Goal: Information Seeking & Learning: Learn about a topic

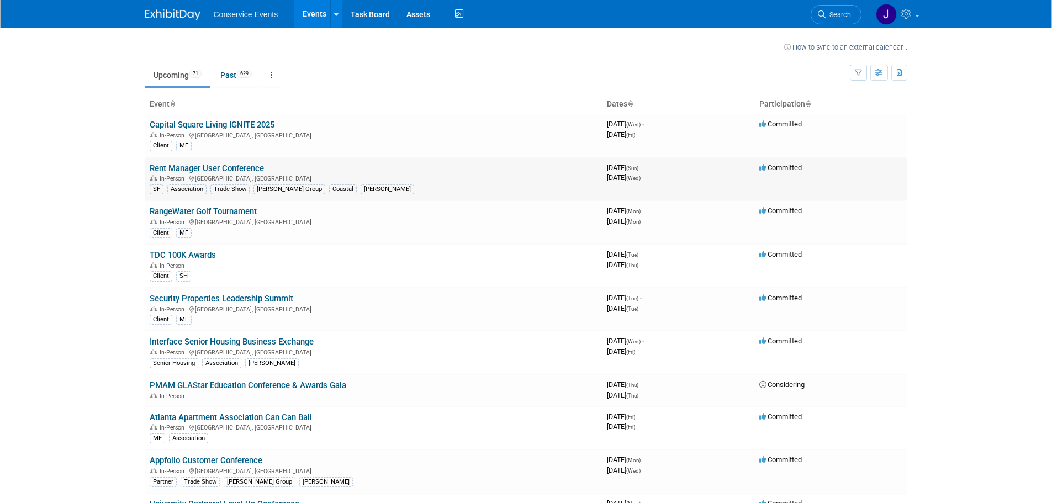
click at [204, 165] on link "Rent Manager User Conference" at bounding box center [207, 168] width 114 height 10
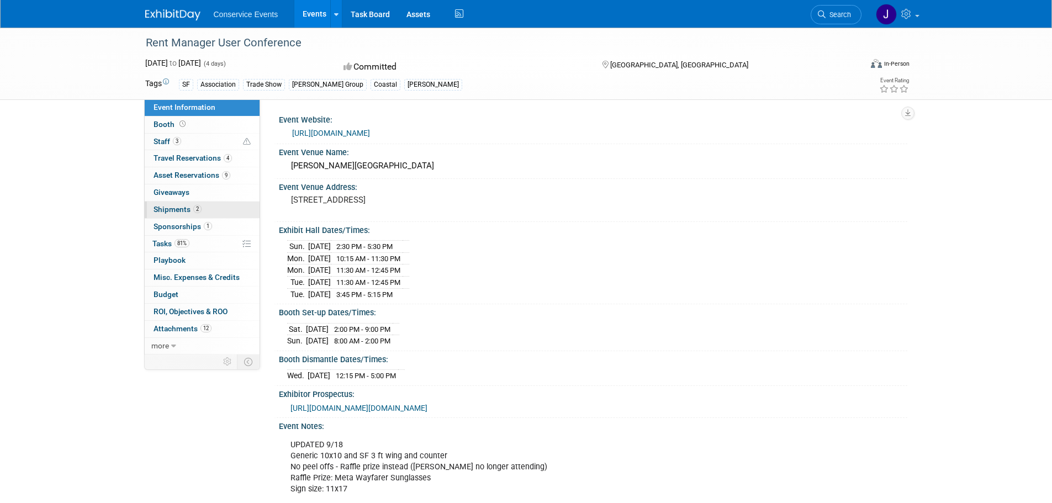
click at [170, 210] on span "Shipments 2" at bounding box center [177, 209] width 48 height 9
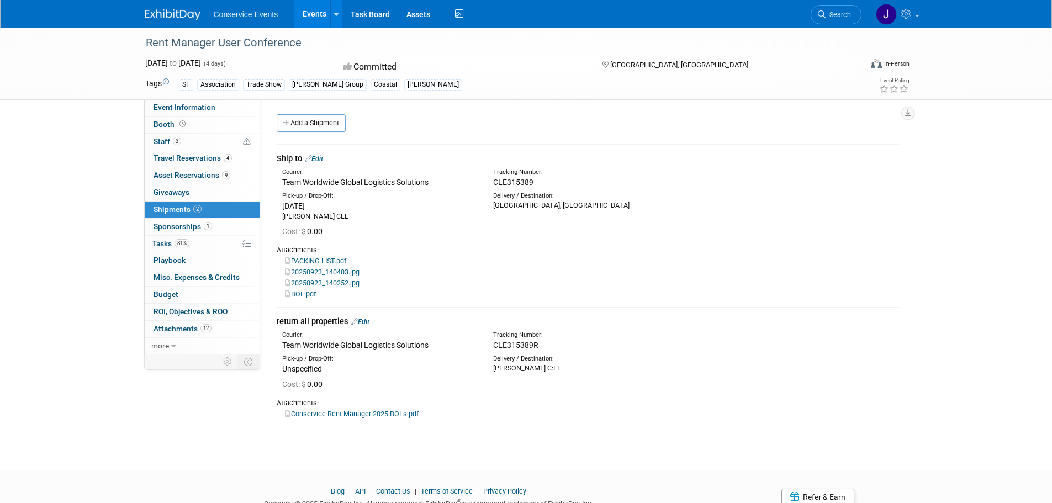
click at [387, 414] on link "Conservice Rent Manager 2025 BOLs.pdf" at bounding box center [352, 414] width 134 height 8
click at [298, 294] on link "BOL.pdf" at bounding box center [300, 294] width 31 height 8
click at [366, 412] on link "Conservice Rent Manager 2025 BOLs.pdf" at bounding box center [352, 414] width 134 height 8
click at [311, 13] on link "Events" at bounding box center [314, 14] width 40 height 28
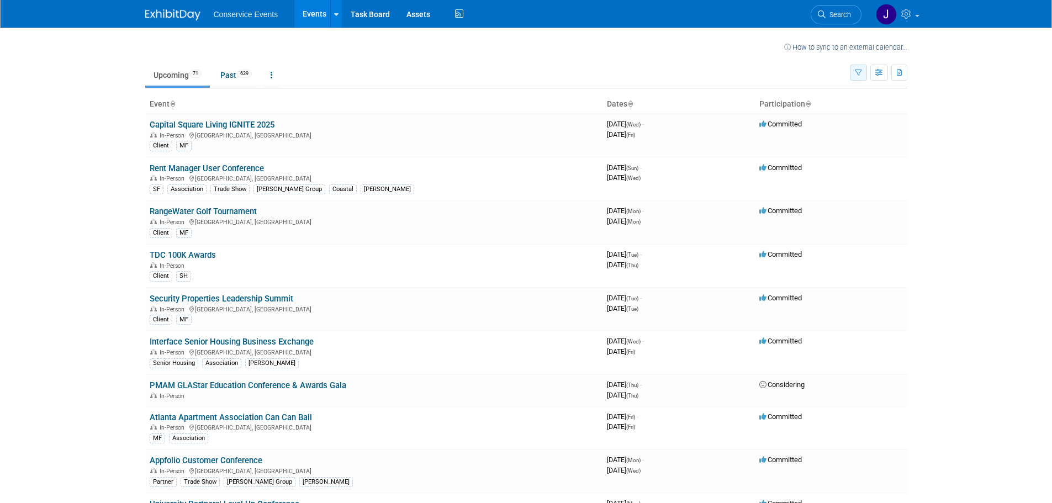
click at [859, 70] on icon "button" at bounding box center [858, 73] width 7 height 7
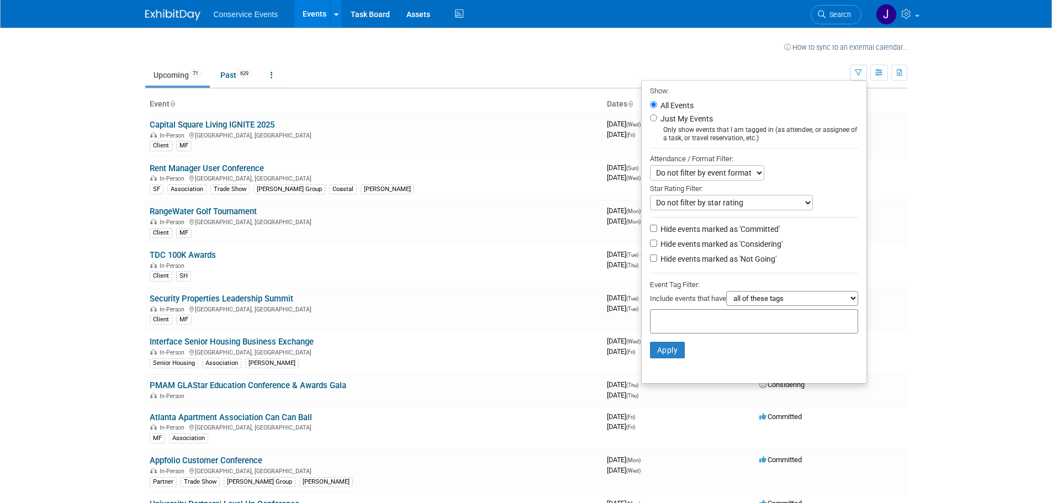
click at [713, 320] on input "text" at bounding box center [699, 319] width 88 height 11
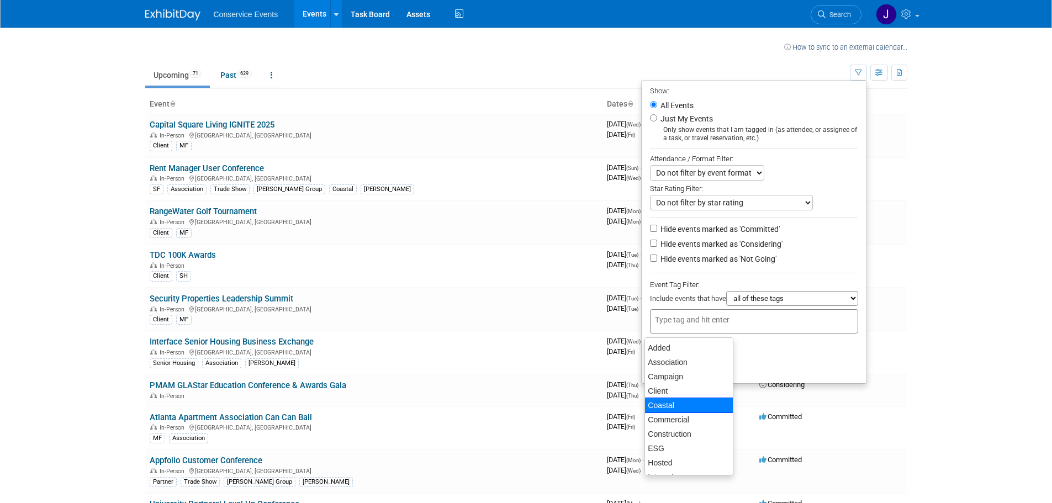
click at [695, 409] on div "Coastal" at bounding box center [688, 405] width 89 height 15
type input "Coastal"
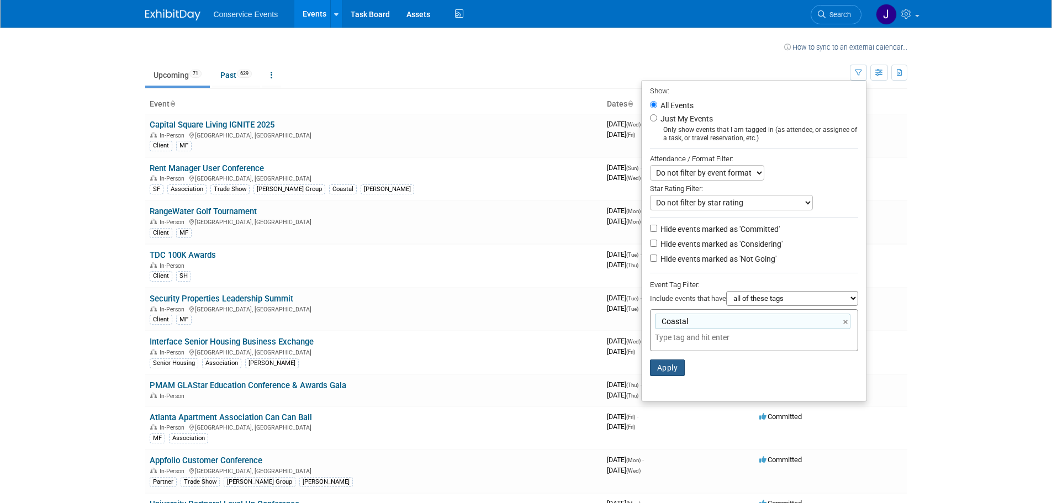
click at [671, 374] on button "Apply" at bounding box center [667, 367] width 35 height 17
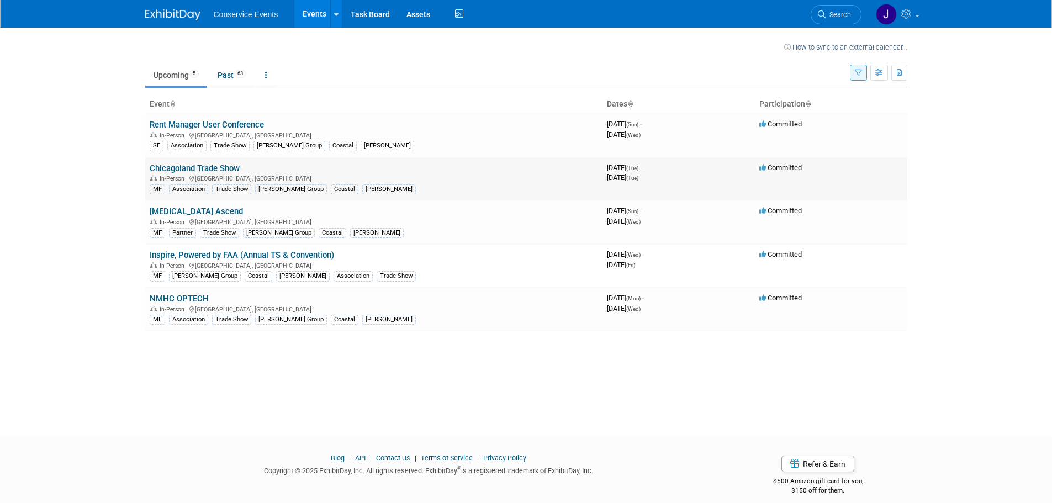
click at [187, 166] on link "Chicagoland Trade Show" at bounding box center [195, 168] width 90 height 10
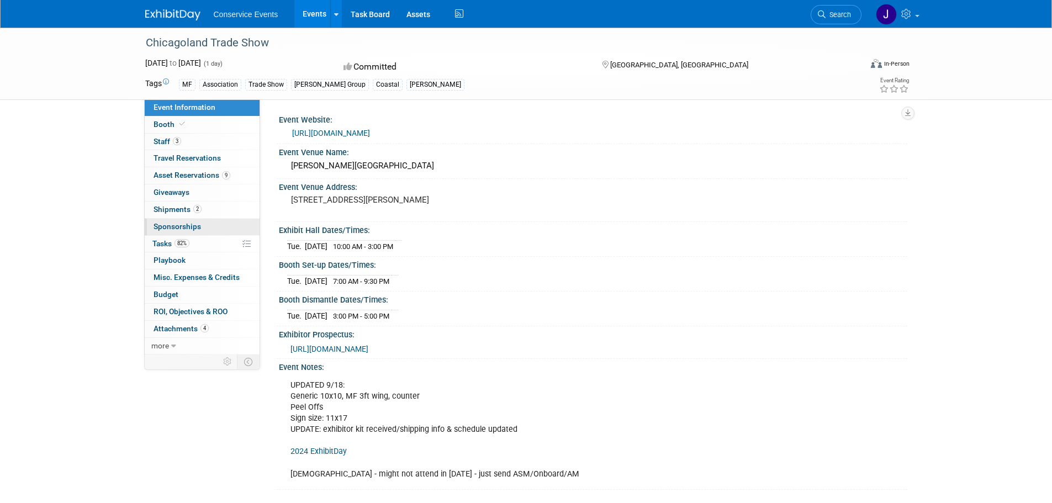
click at [166, 205] on span "Shipments 2" at bounding box center [177, 209] width 48 height 9
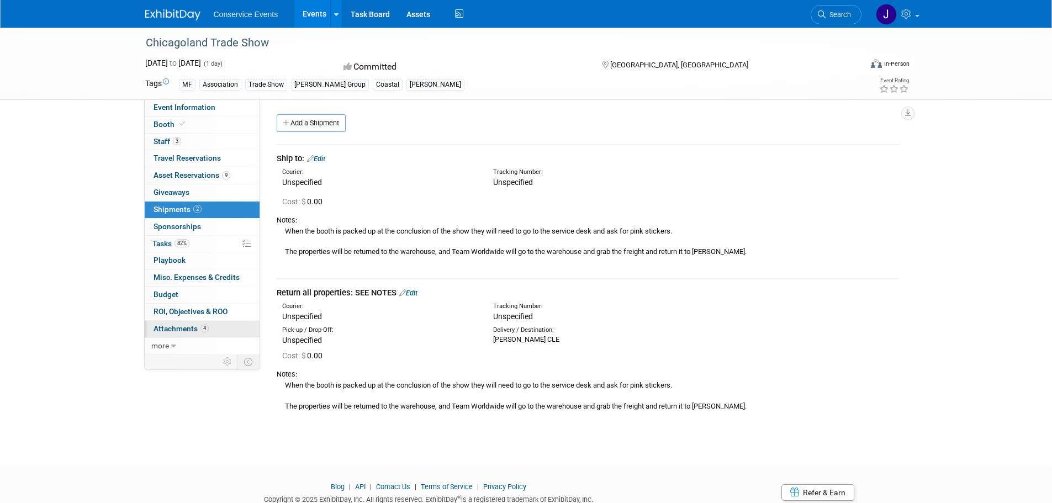
click at [174, 325] on span "Attachments 4" at bounding box center [180, 328] width 55 height 9
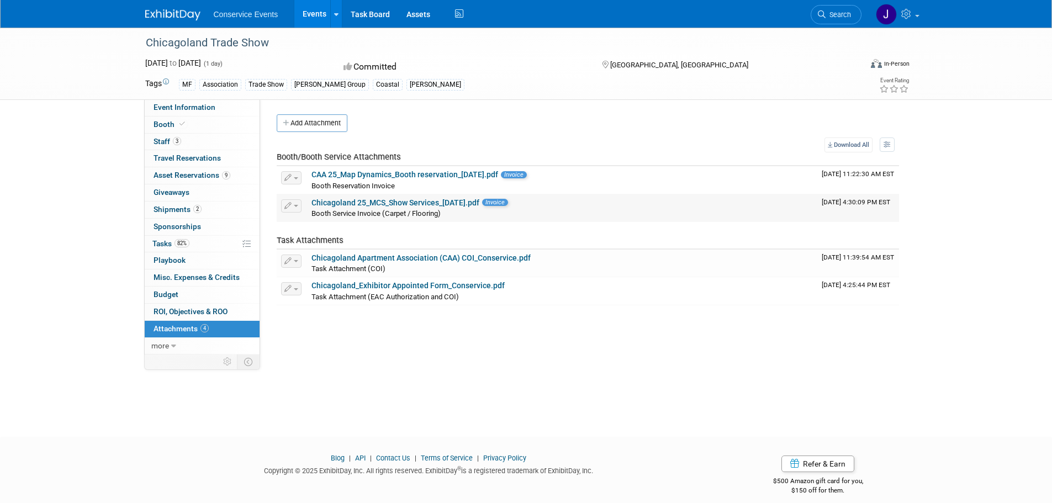
click at [413, 201] on link "Chicagoland 25_MCS_Show Services_[DATE].pdf" at bounding box center [395, 202] width 168 height 9
click at [175, 205] on span "Shipments 2" at bounding box center [177, 209] width 48 height 9
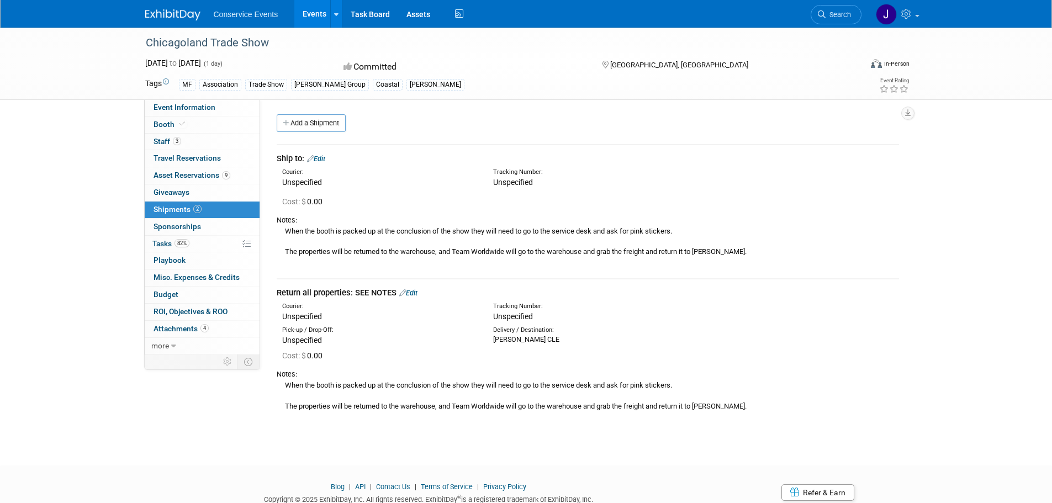
click at [316, 12] on link "Events" at bounding box center [314, 14] width 40 height 28
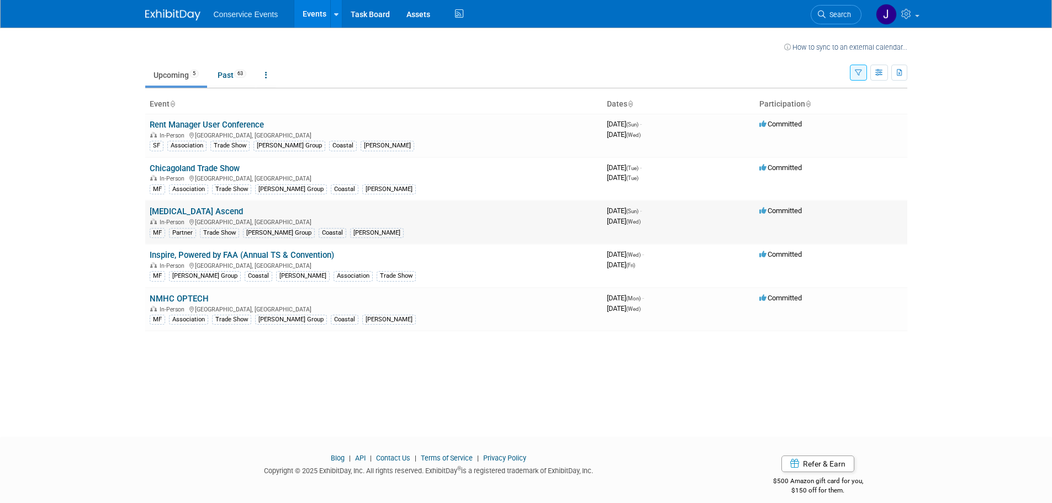
click at [177, 213] on link "[MEDICAL_DATA] Ascend" at bounding box center [196, 212] width 93 height 10
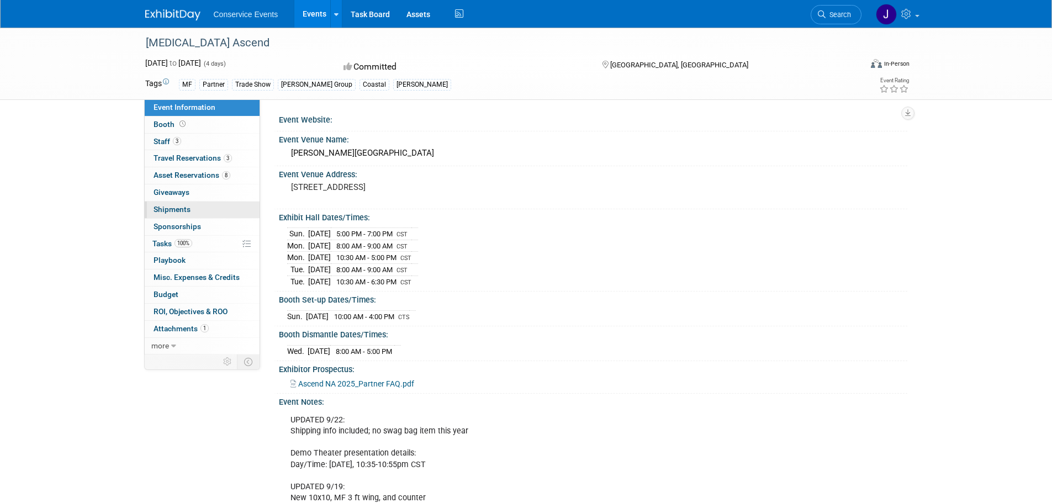
drag, startPoint x: 0, startPoint y: 0, endPoint x: 177, endPoint y: 213, distance: 276.4
click at [177, 213] on span "Shipments 0" at bounding box center [171, 209] width 37 height 9
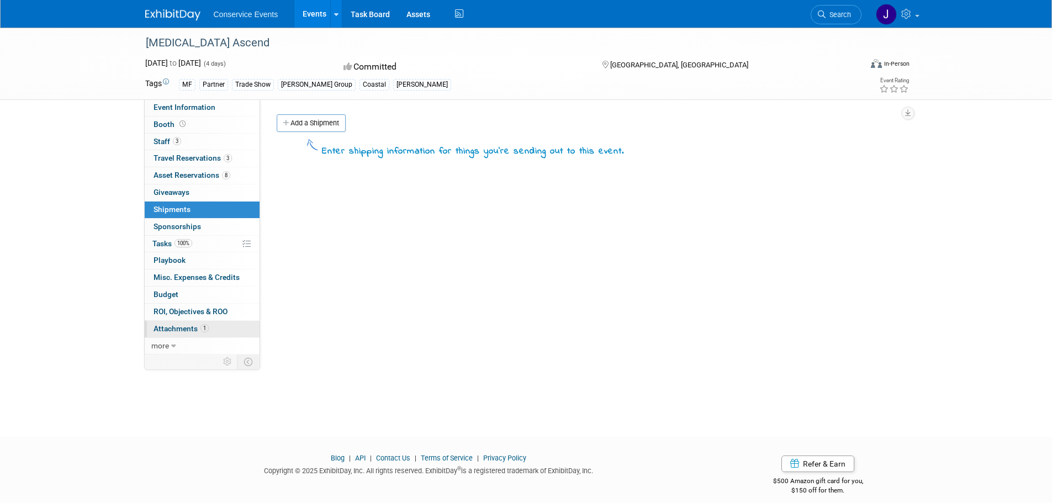
click at [182, 325] on span "Attachments 1" at bounding box center [180, 328] width 55 height 9
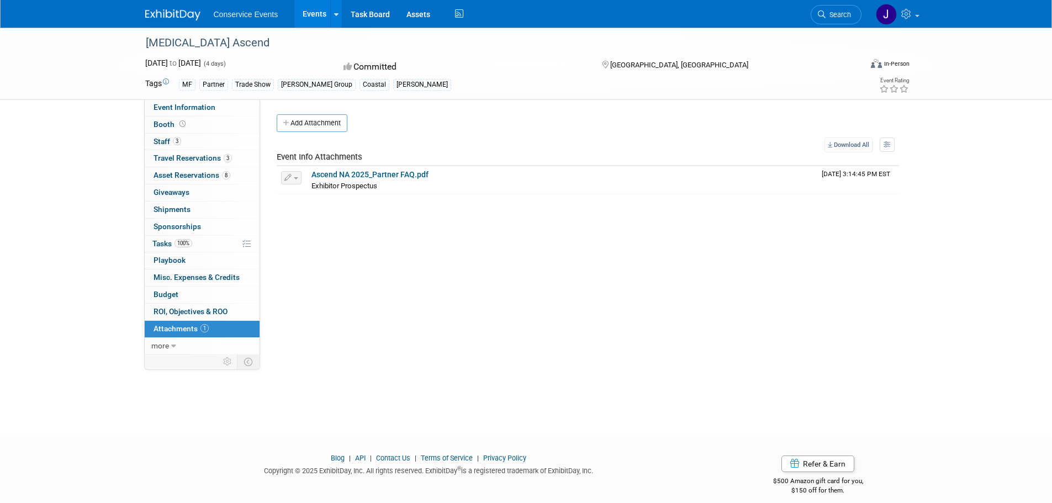
click at [317, 12] on link "Events" at bounding box center [314, 14] width 40 height 28
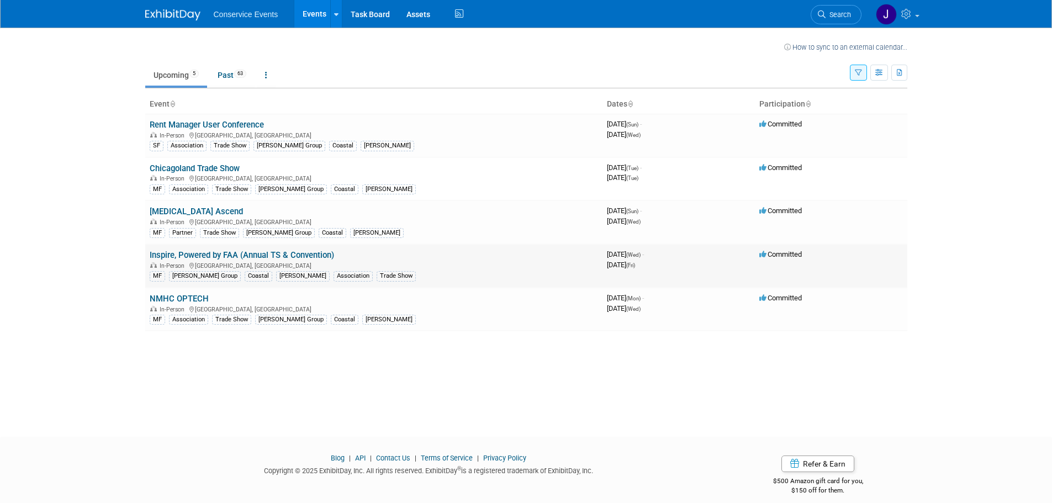
click at [199, 255] on link "Inspire, Powered by FAA (Annual TS & Convention)" at bounding box center [242, 255] width 184 height 10
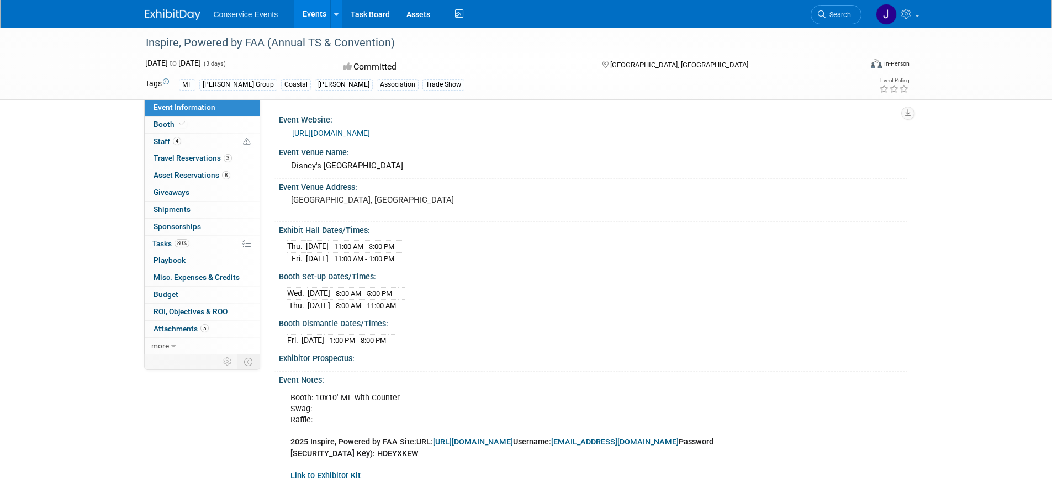
scroll to position [55, 0]
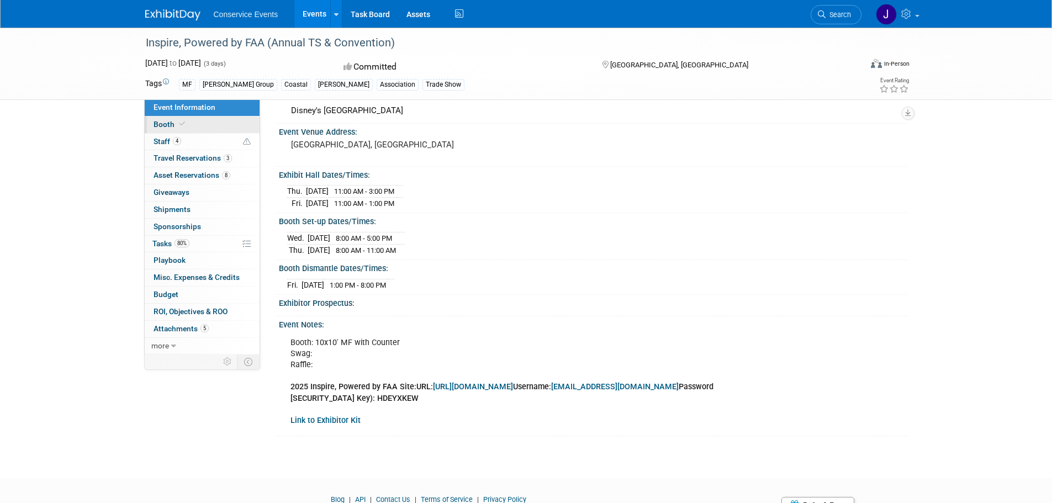
click at [168, 123] on span "Booth" at bounding box center [170, 124] width 34 height 9
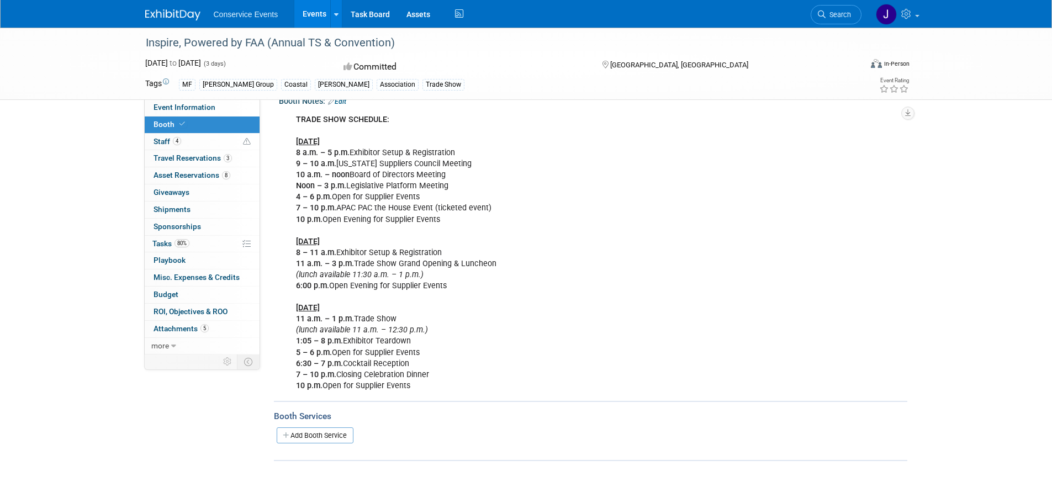
scroll to position [213, 0]
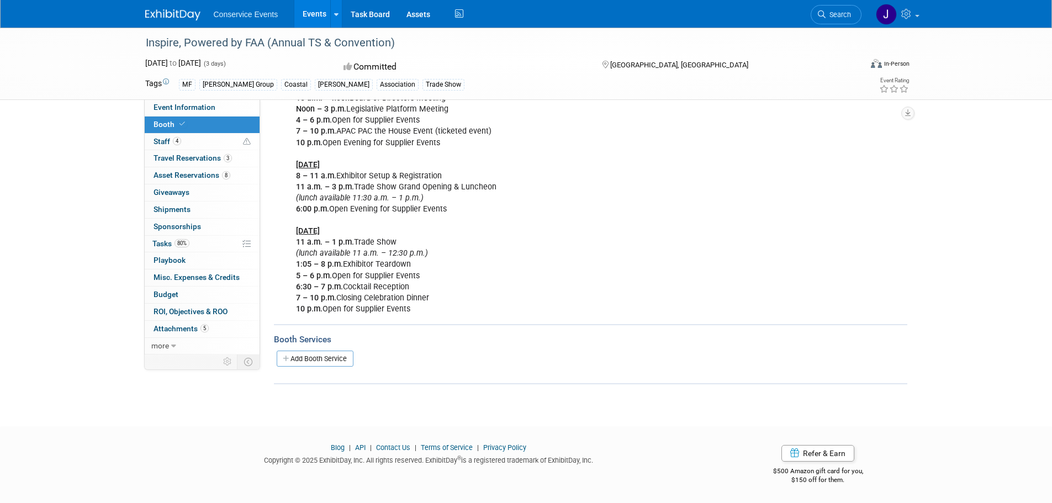
click at [313, 9] on link "Events" at bounding box center [314, 14] width 40 height 28
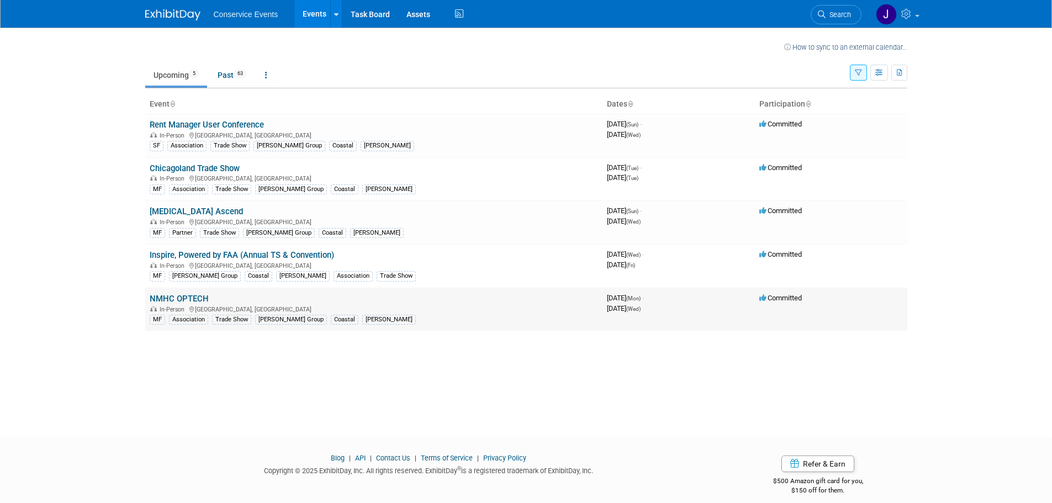
click at [186, 296] on link "NMHC OPTECH" at bounding box center [179, 299] width 59 height 10
click at [177, 298] on link "NMHC OPTECH" at bounding box center [179, 299] width 59 height 10
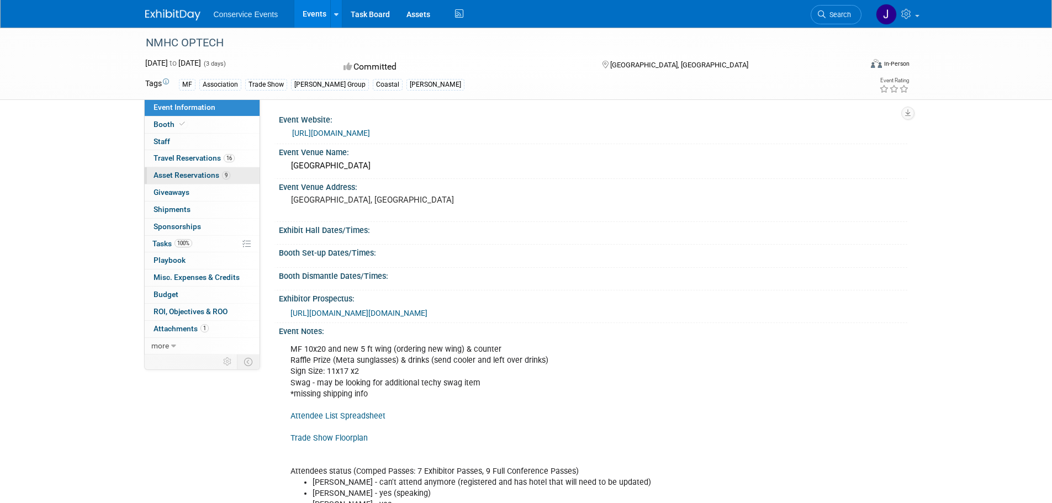
click at [186, 174] on span "Asset Reservations 9" at bounding box center [191, 175] width 77 height 9
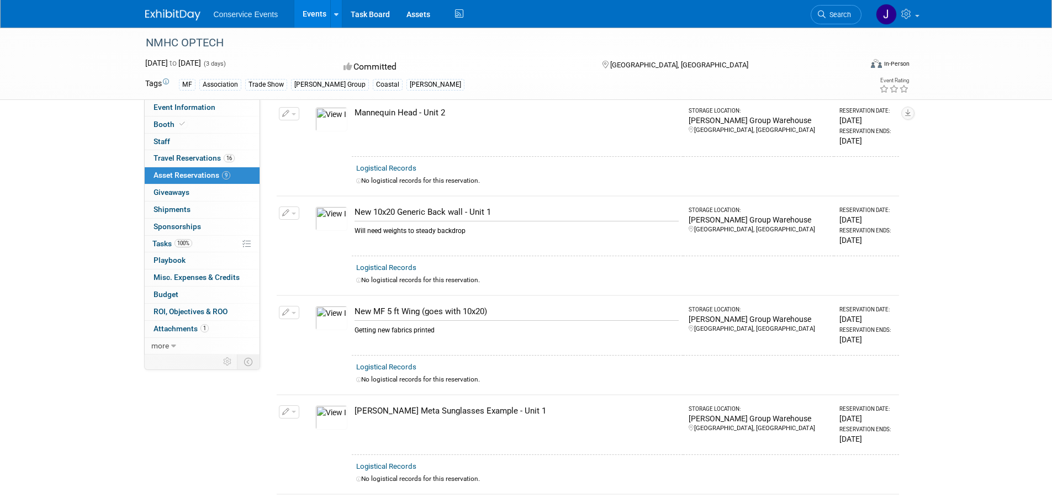
scroll to position [166, 0]
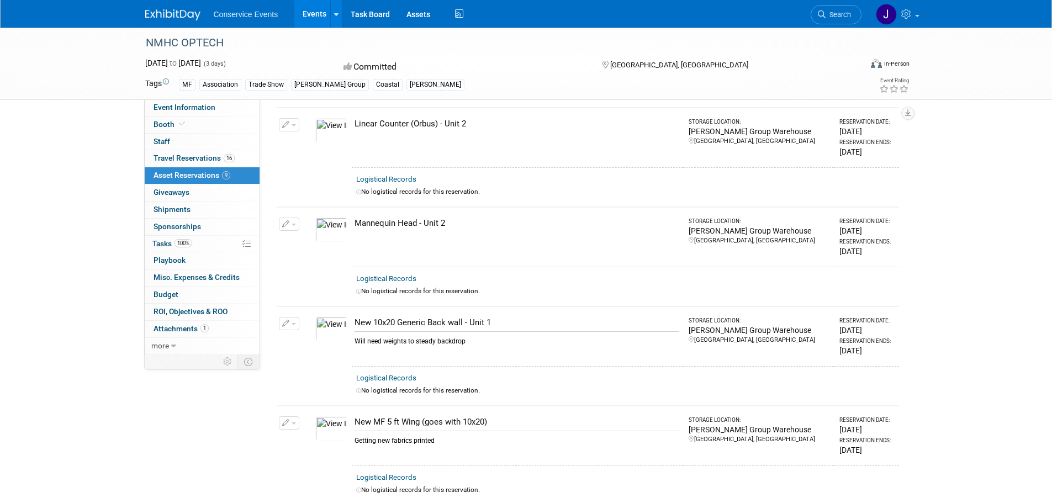
click at [327, 125] on img at bounding box center [331, 130] width 32 height 24
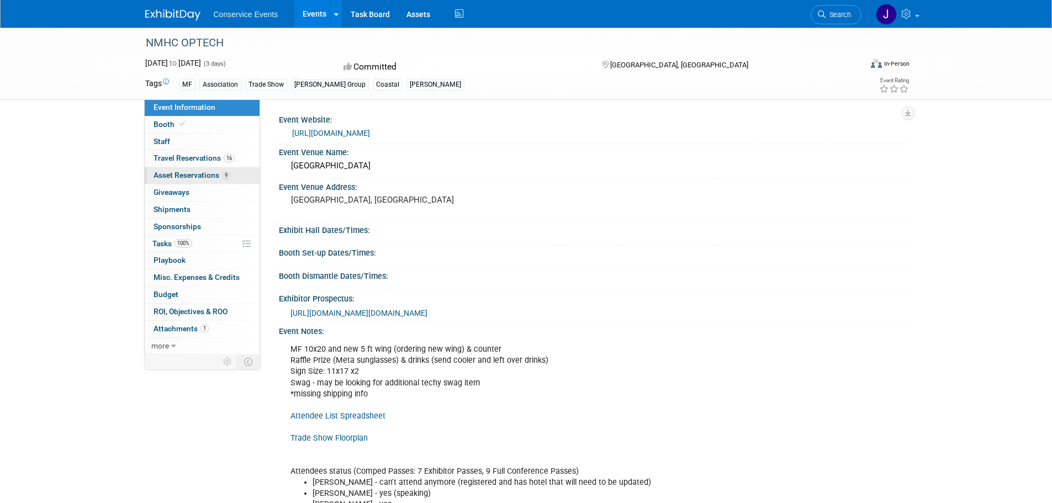
click at [184, 173] on span "Asset Reservations 9" at bounding box center [191, 175] width 77 height 9
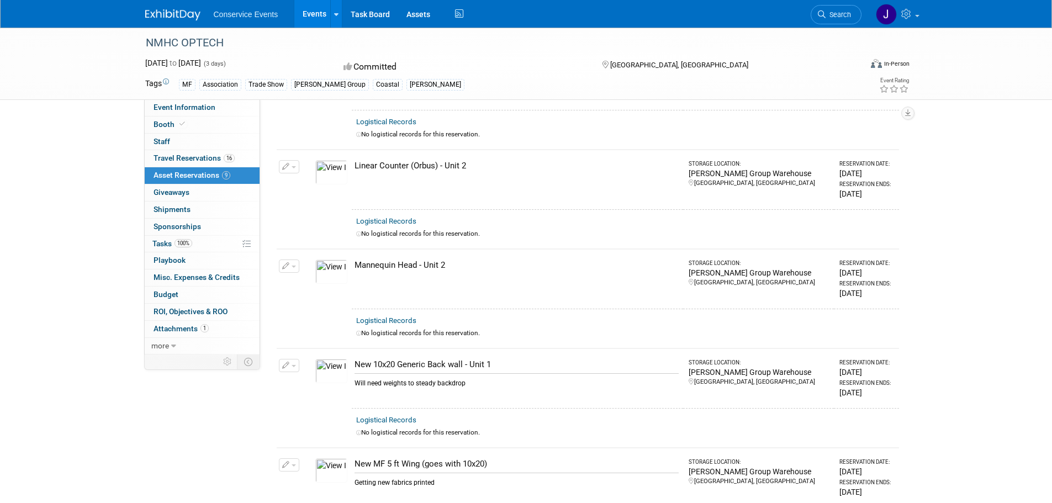
scroll to position [276, 0]
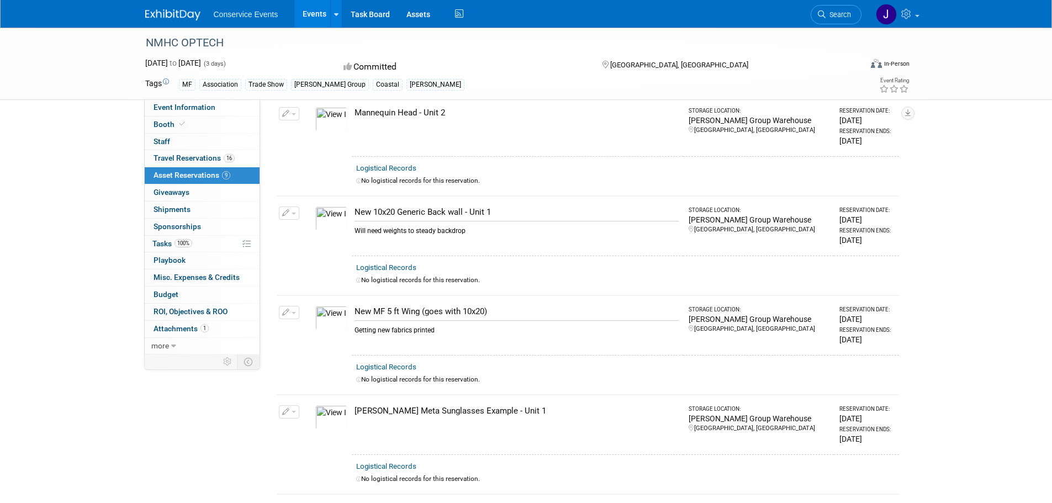
click at [335, 218] on img at bounding box center [331, 219] width 32 height 24
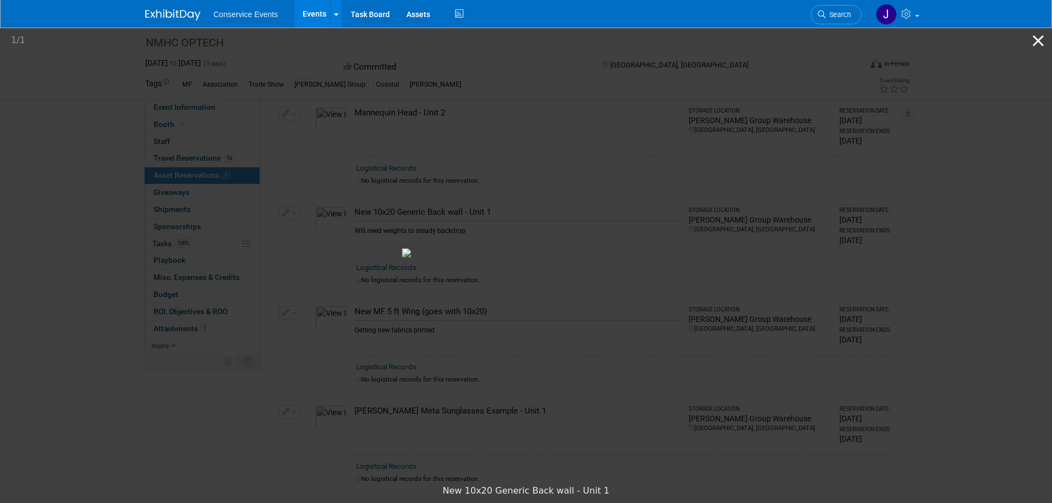
drag, startPoint x: 1036, startPoint y: 33, endPoint x: 1033, endPoint y: 42, distance: 9.8
click at [1036, 33] on button "Close gallery" at bounding box center [1038, 41] width 28 height 26
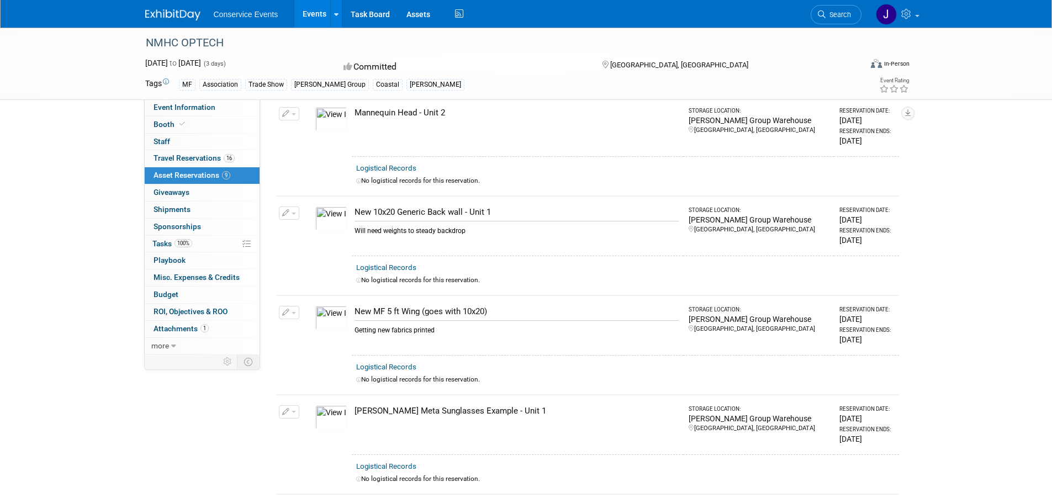
click at [332, 309] on img at bounding box center [331, 318] width 32 height 24
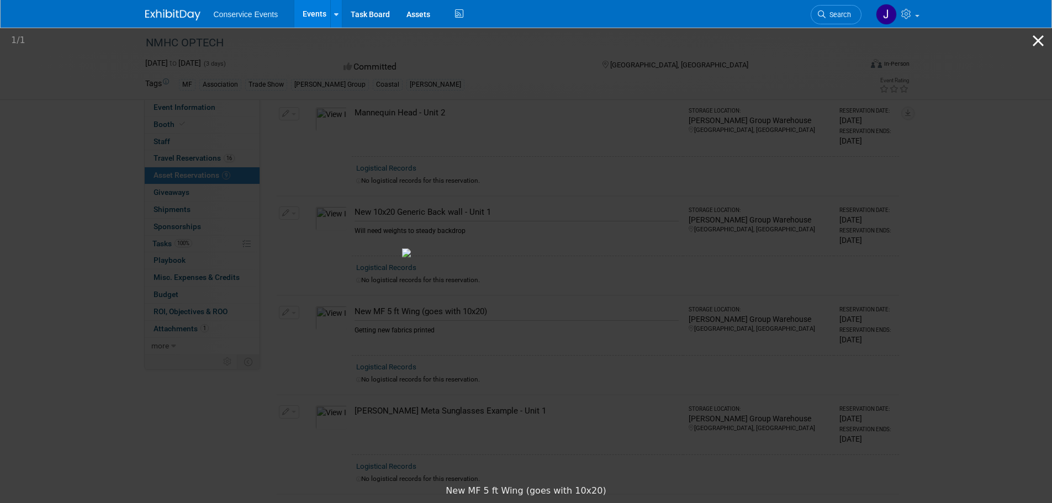
click at [1035, 44] on button "Close gallery" at bounding box center [1038, 41] width 28 height 26
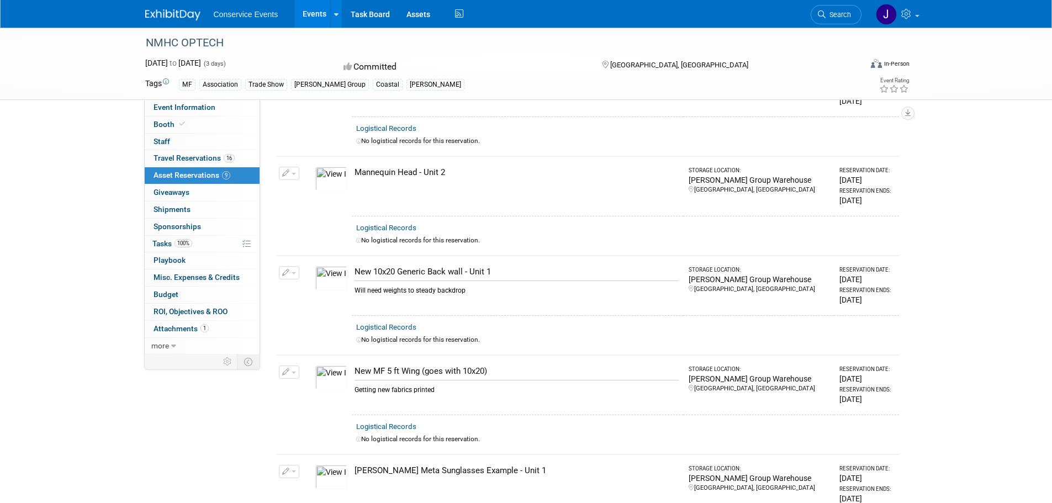
scroll to position [41, 0]
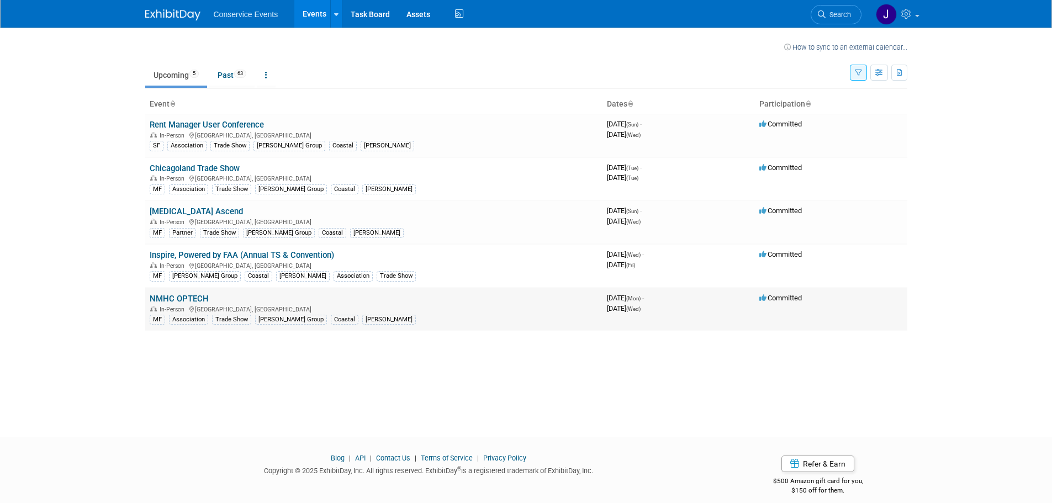
click at [171, 299] on link "NMHC OPTECH" at bounding box center [179, 299] width 59 height 10
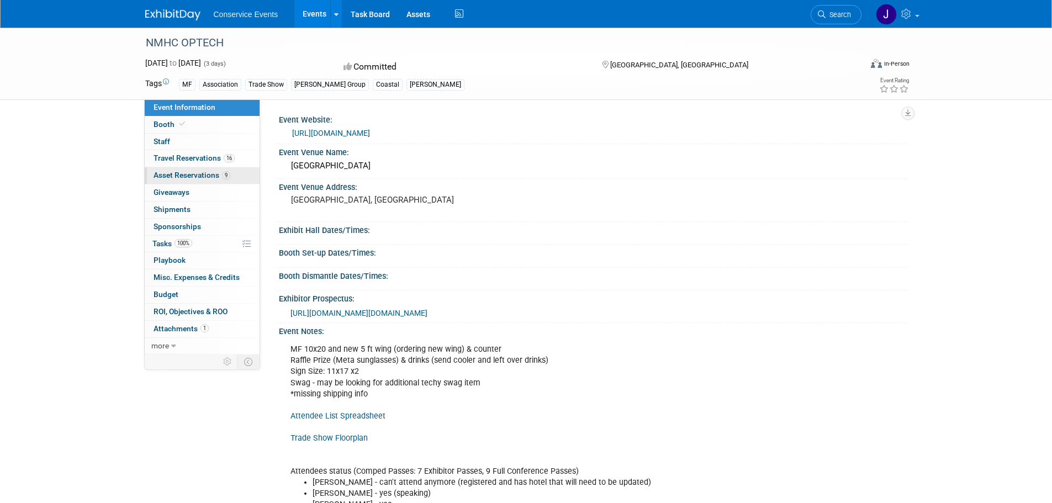
click at [174, 174] on span "Asset Reservations 9" at bounding box center [191, 175] width 77 height 9
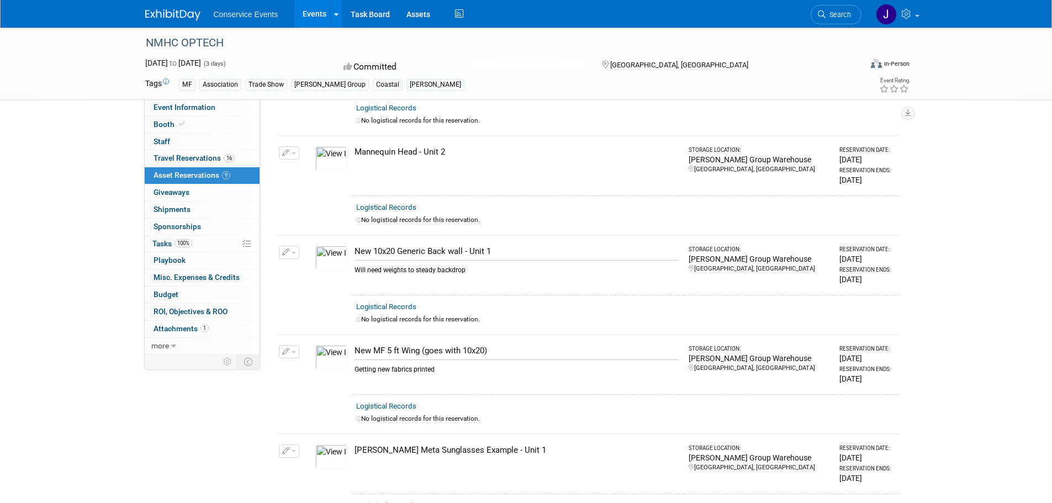
scroll to position [276, 0]
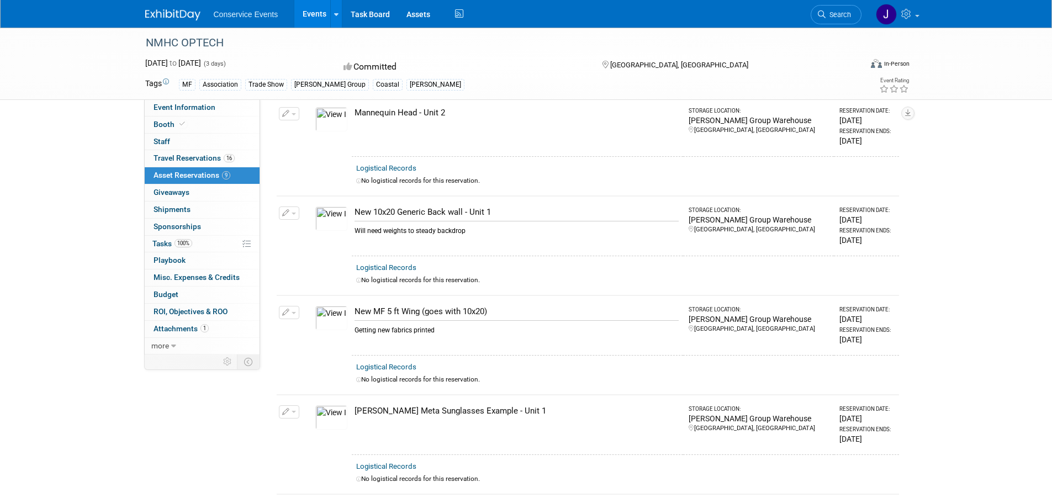
click at [333, 310] on img at bounding box center [331, 318] width 32 height 24
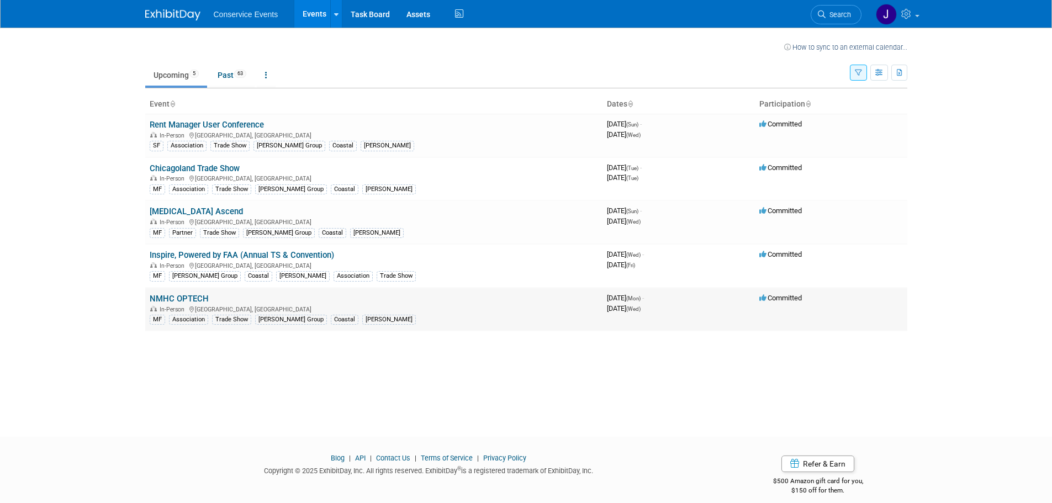
click at [193, 295] on link "NMHC OPTECH" at bounding box center [179, 299] width 59 height 10
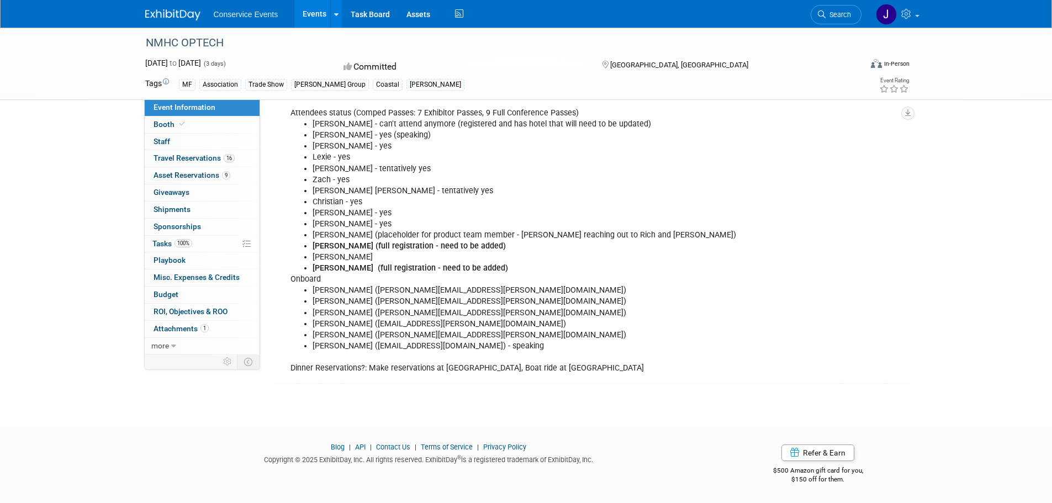
scroll to position [369, 0]
click at [167, 123] on span "Booth" at bounding box center [170, 124] width 34 height 9
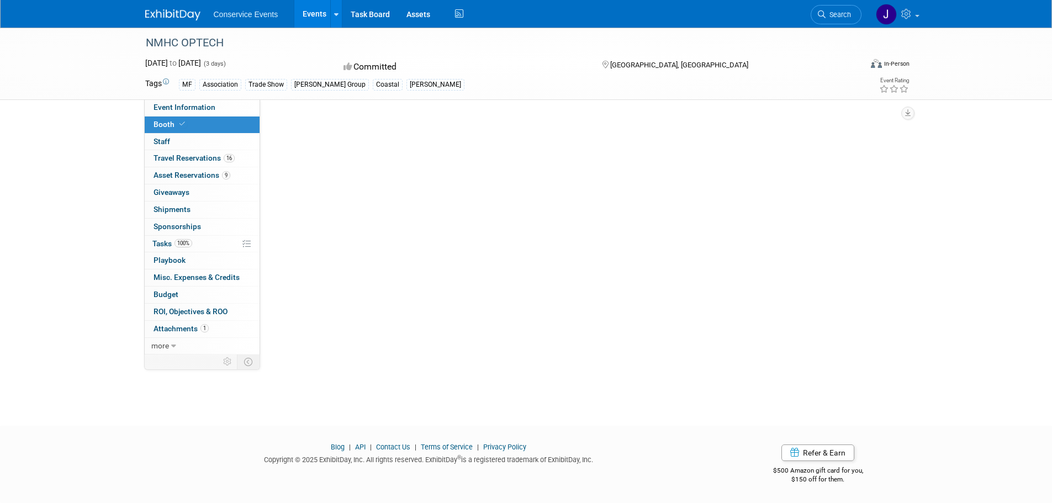
scroll to position [0, 0]
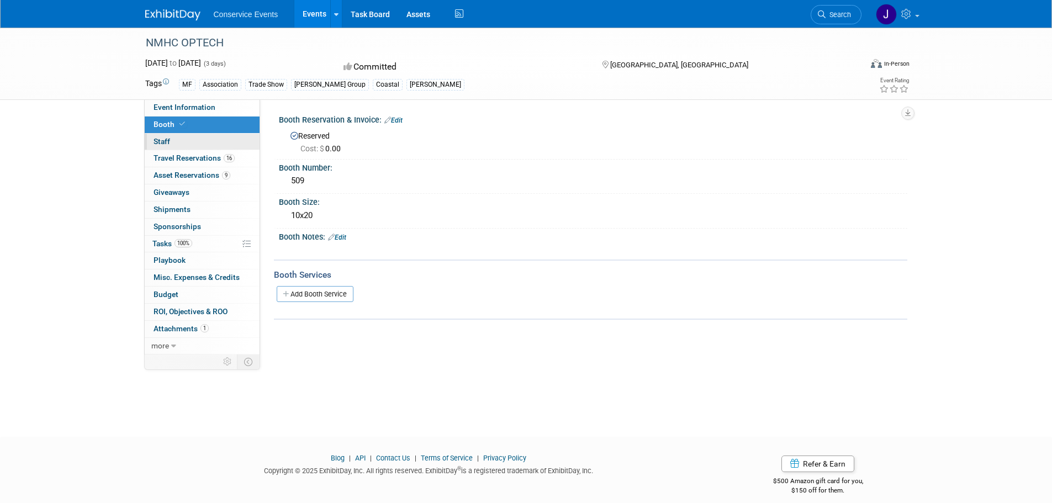
click at [163, 137] on span "Staff 0" at bounding box center [161, 141] width 17 height 9
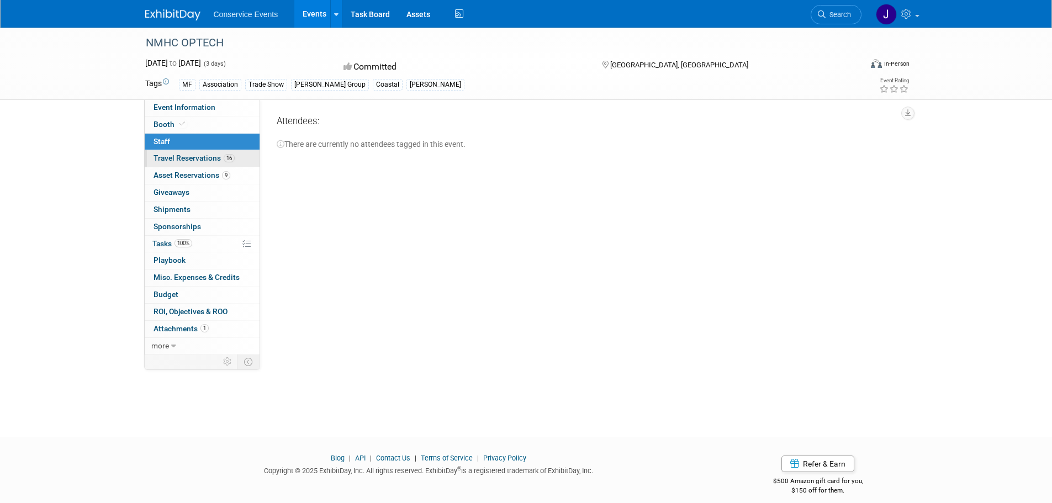
click at [163, 158] on span "Travel Reservations 16" at bounding box center [193, 157] width 81 height 9
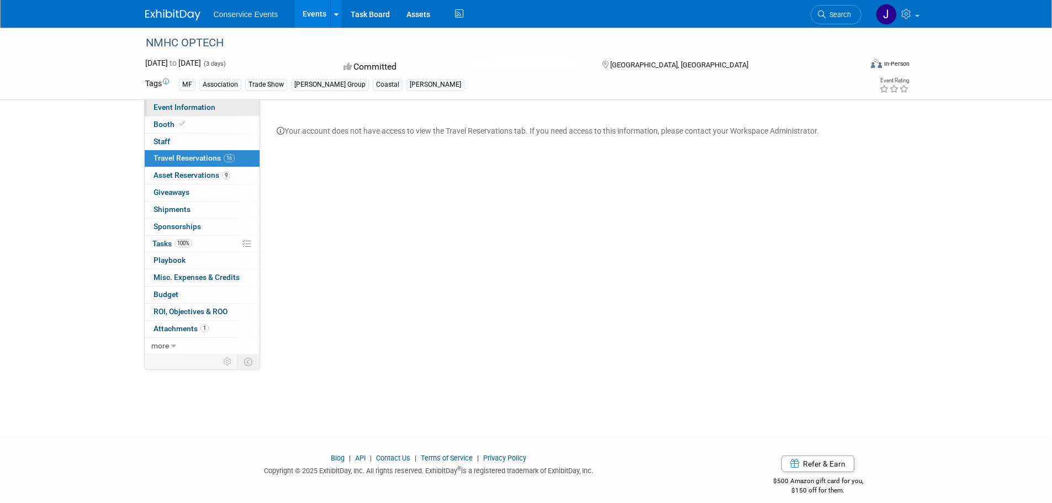
click at [167, 105] on span "Event Information" at bounding box center [184, 107] width 62 height 9
